Goal: Task Accomplishment & Management: Use online tool/utility

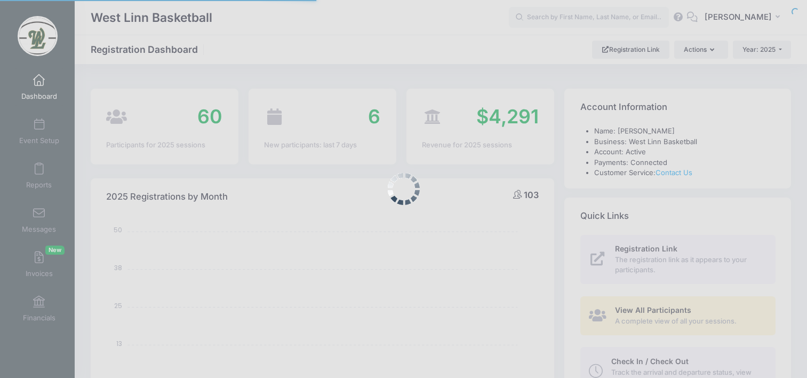
select select
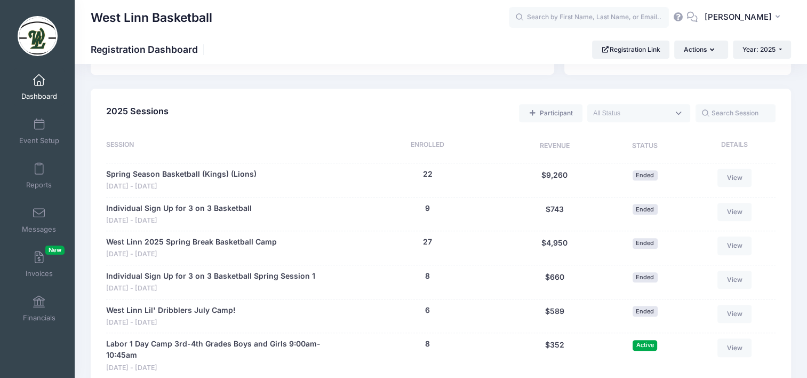
scroll to position [320, 0]
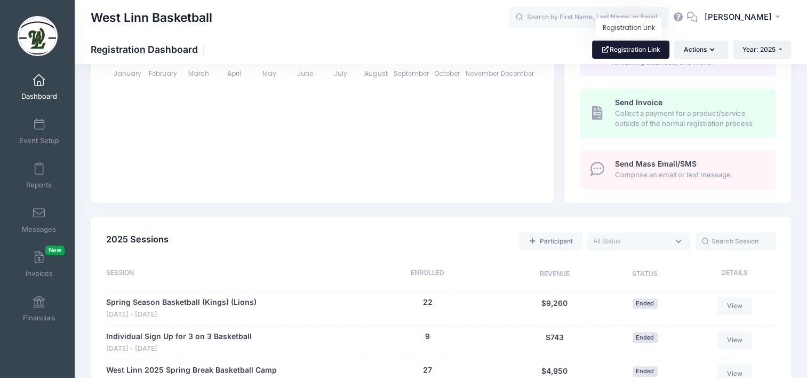
click at [633, 54] on link "Registration Link" at bounding box center [630, 50] width 77 height 18
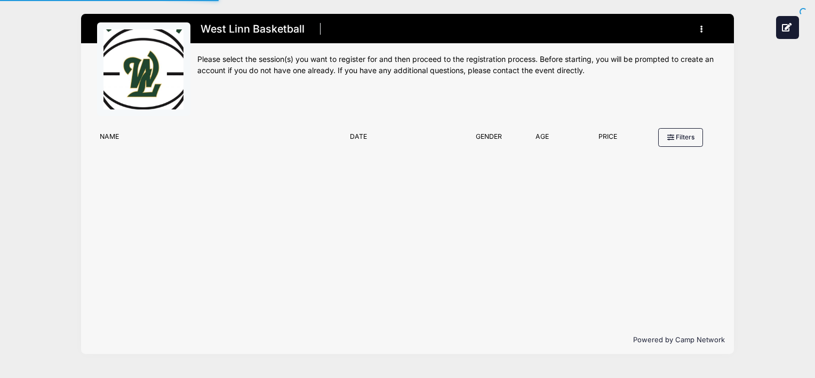
type input "#E5E5E5"
